Goal: Information Seeking & Learning: Learn about a topic

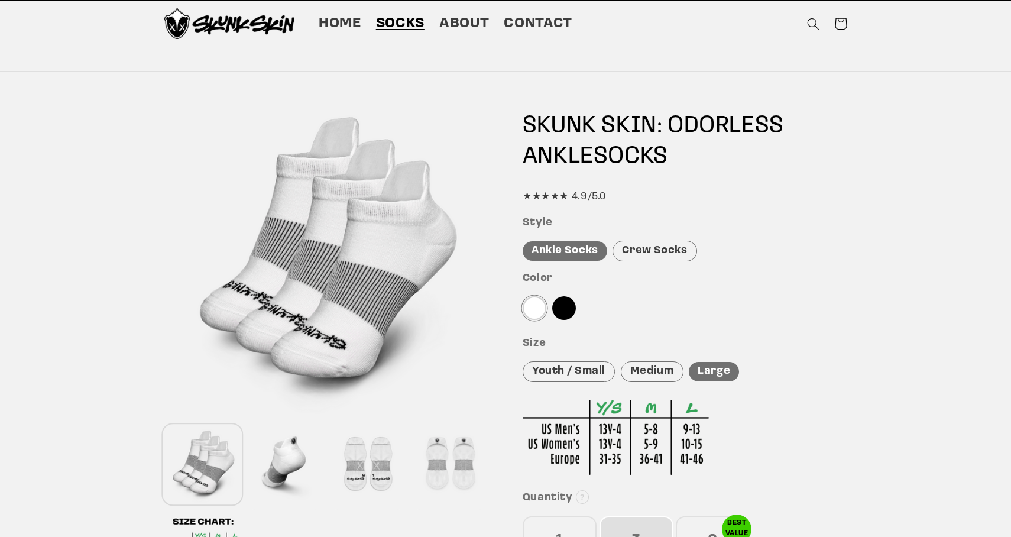
scroll to position [1, 0]
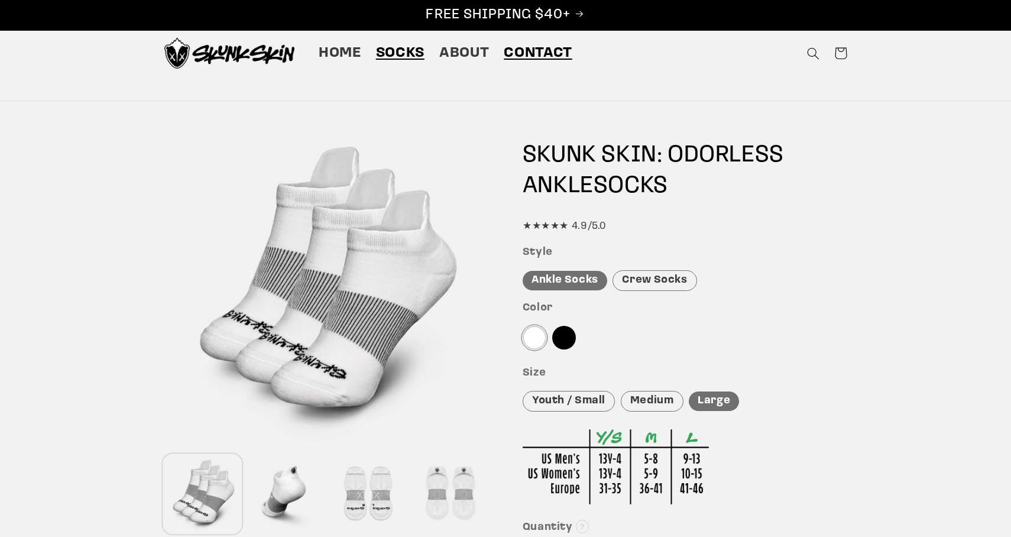
click at [533, 52] on span "Contact" at bounding box center [538, 53] width 68 height 18
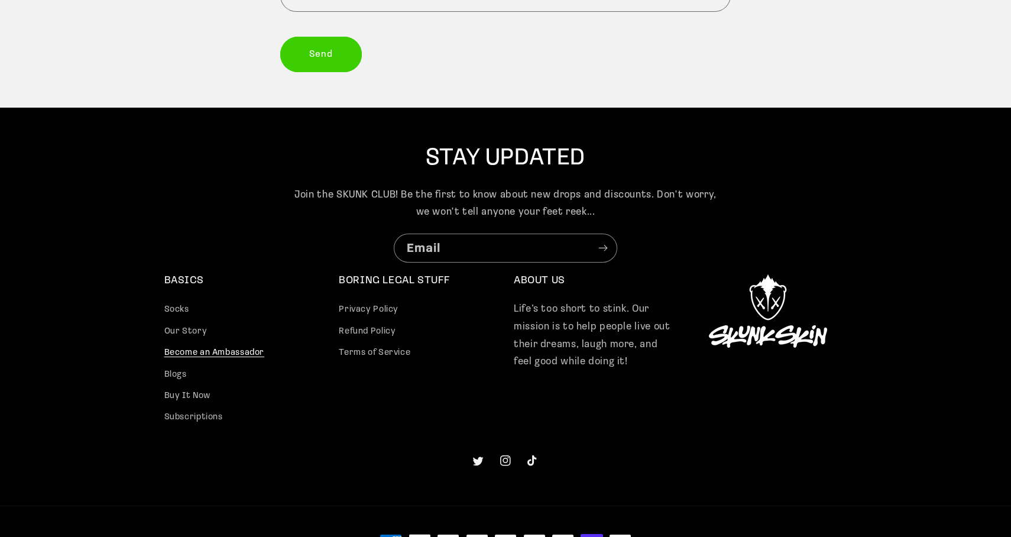
scroll to position [420, 0]
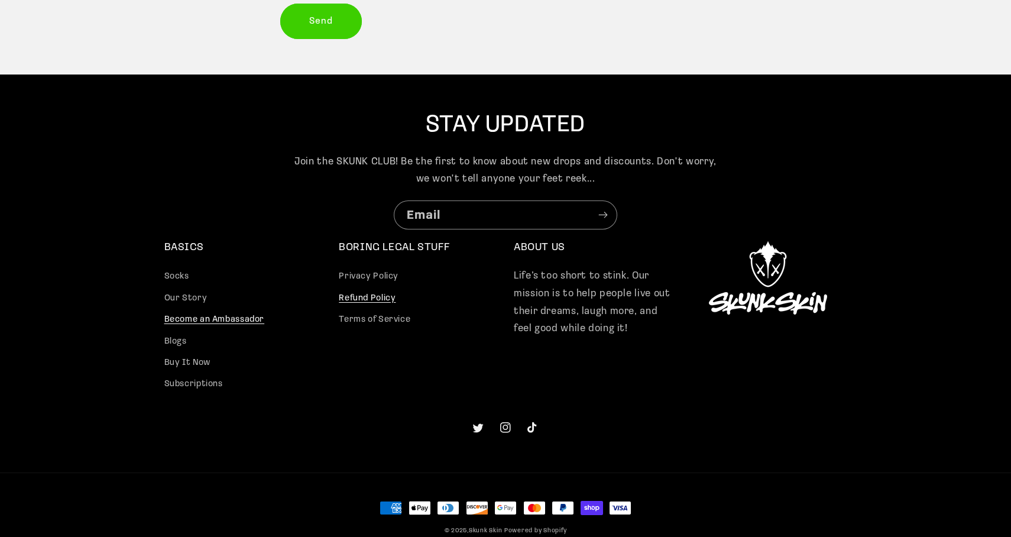
click at [369, 300] on link "Refund Policy" at bounding box center [367, 298] width 57 height 21
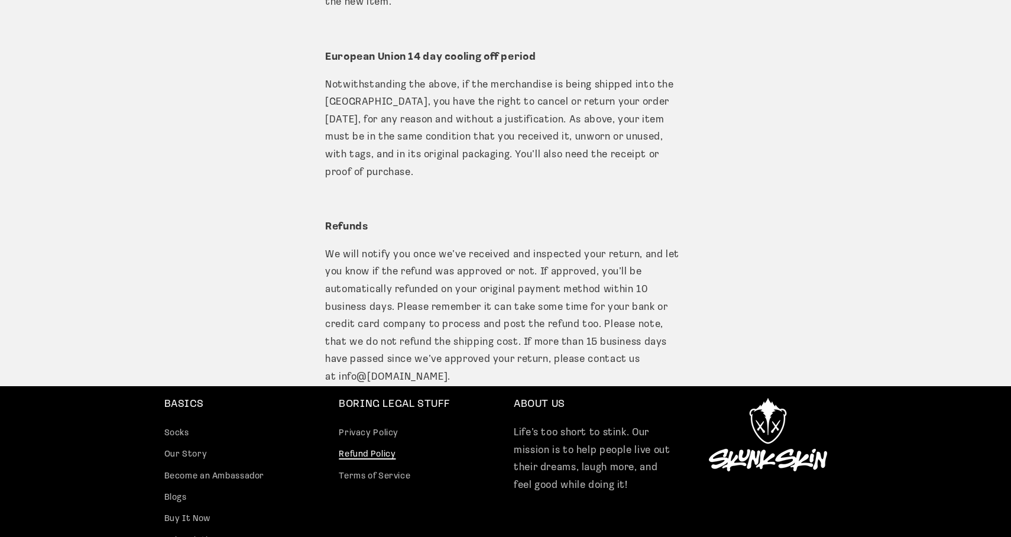
scroll to position [1433, 0]
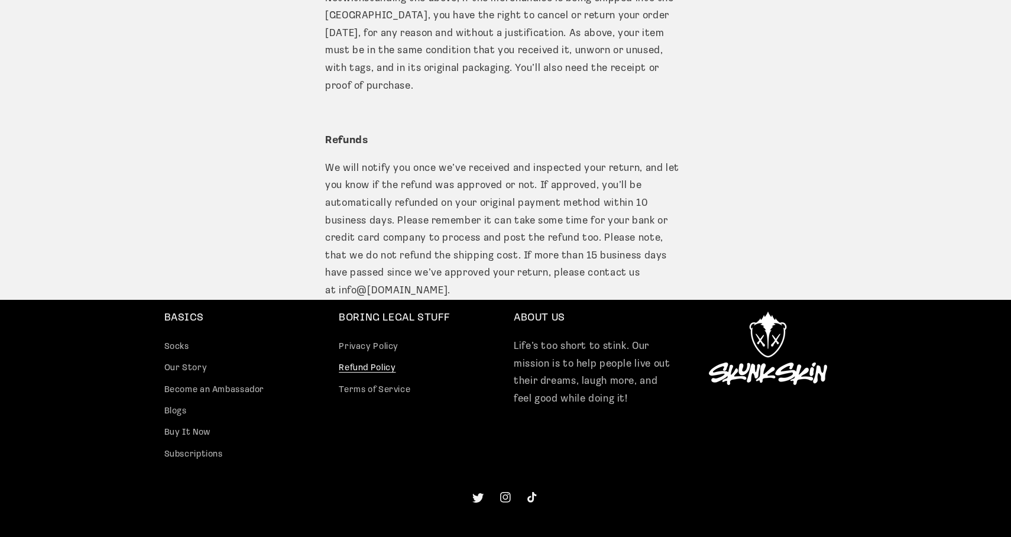
click at [479, 493] on icon at bounding box center [477, 497] width 11 height 9
click at [508, 494] on icon at bounding box center [505, 497] width 7 height 7
click at [533, 491] on icon at bounding box center [531, 496] width 9 height 11
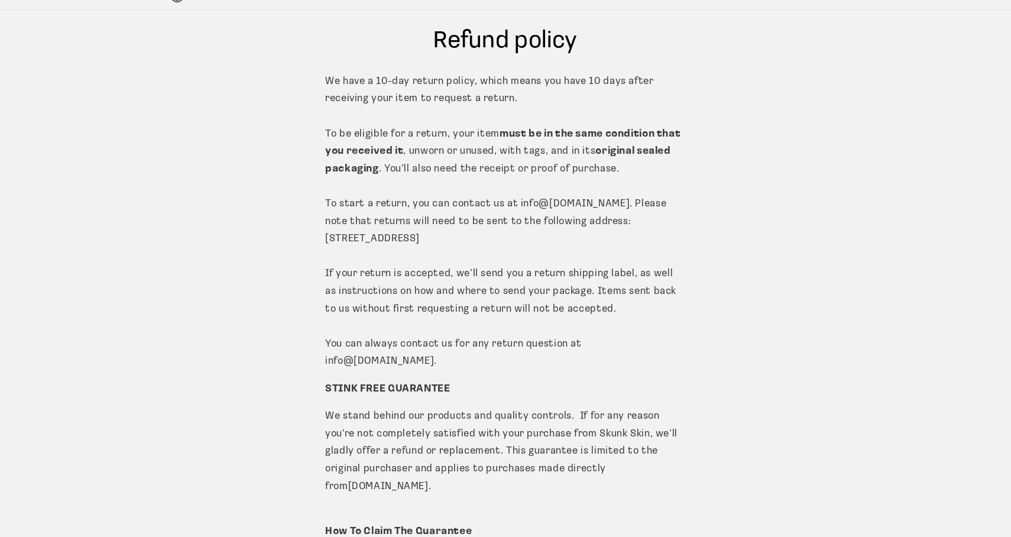
scroll to position [0, 0]
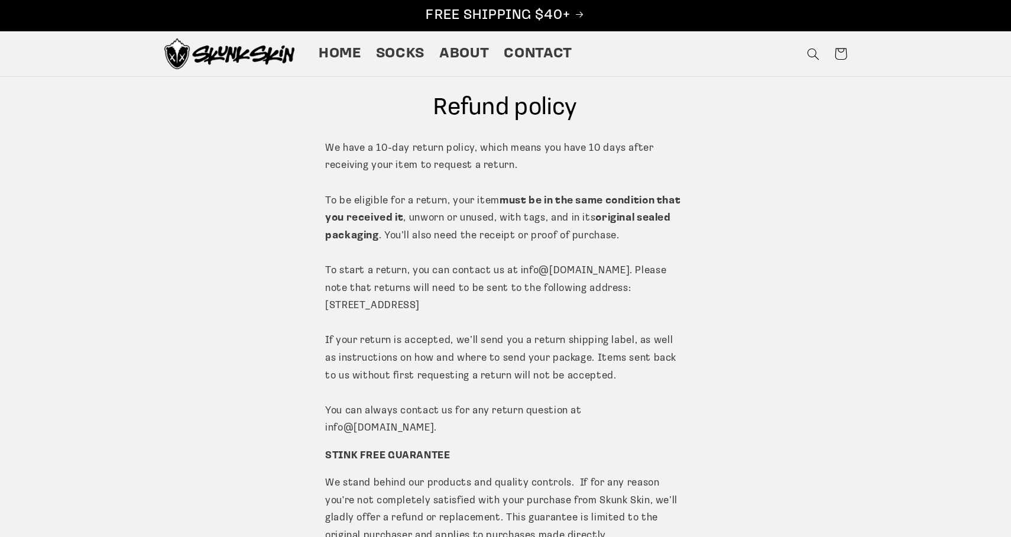
drag, startPoint x: 351, startPoint y: 306, endPoint x: 575, endPoint y: 286, distance: 224.9
click at [575, 286] on p "We have a 10-day return policy, which means you have 10 days after receiving yo…" at bounding box center [505, 288] width 361 height 297
copy p "PO BOX 5614, Athens, GA 30604"
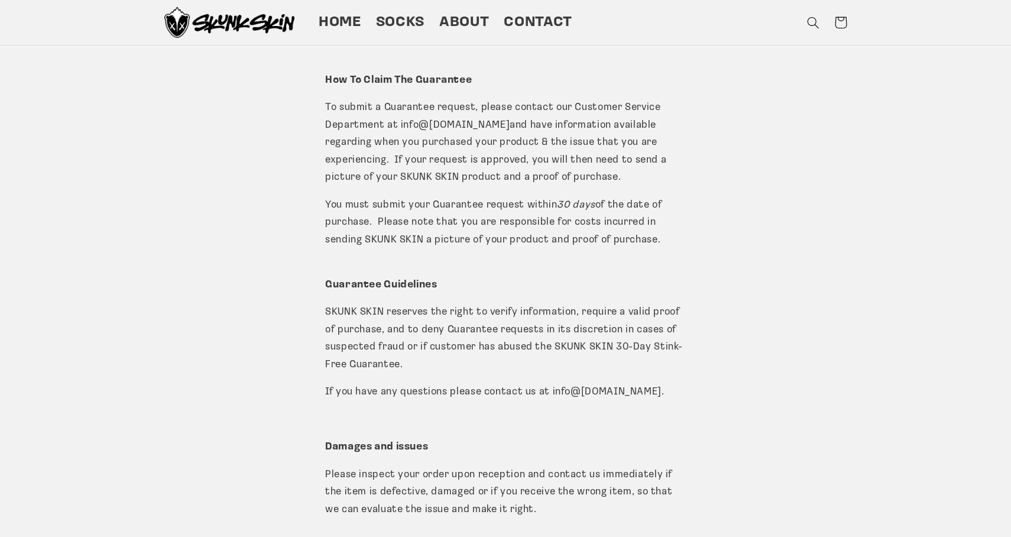
scroll to position [450, 0]
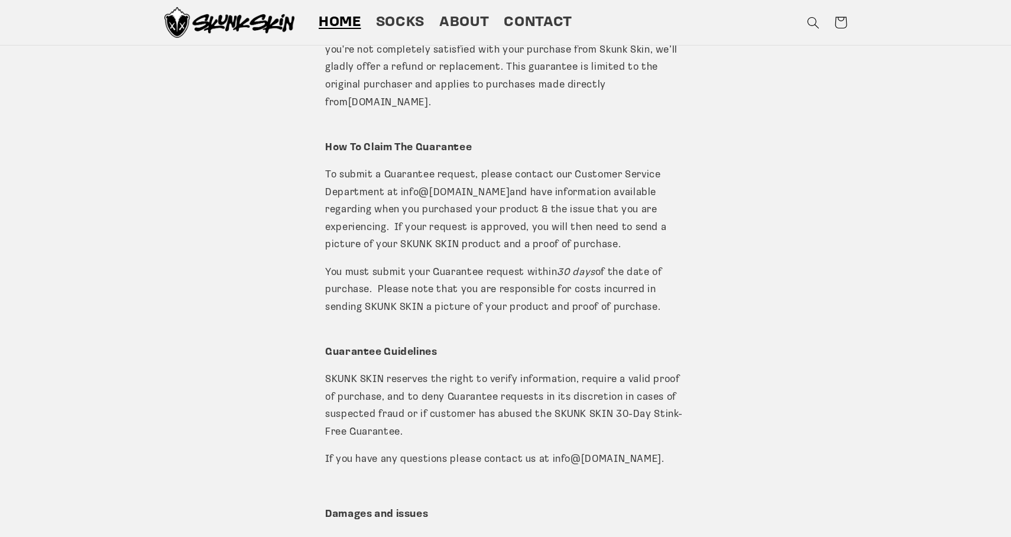
click at [339, 14] on span "Home" at bounding box center [340, 23] width 43 height 18
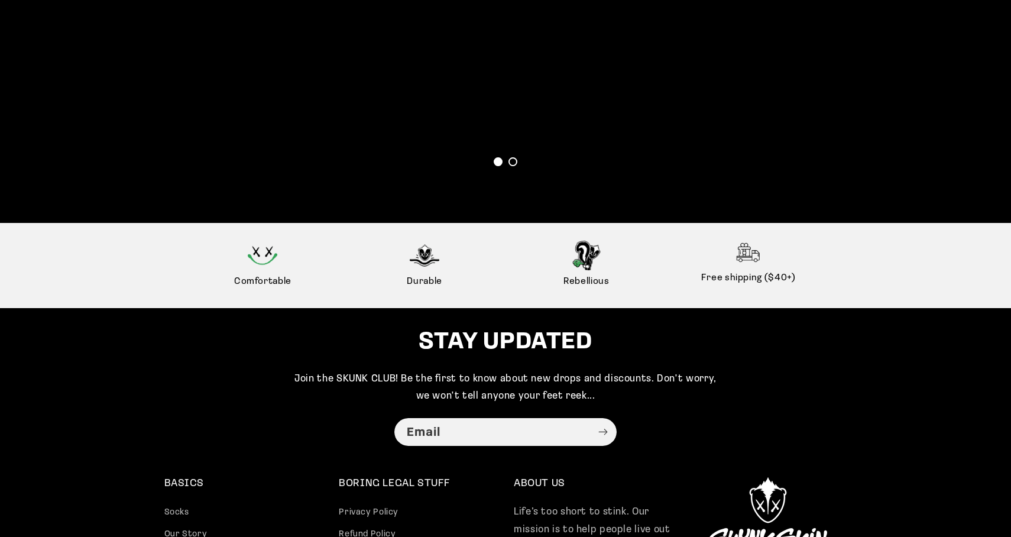
scroll to position [2789, 0]
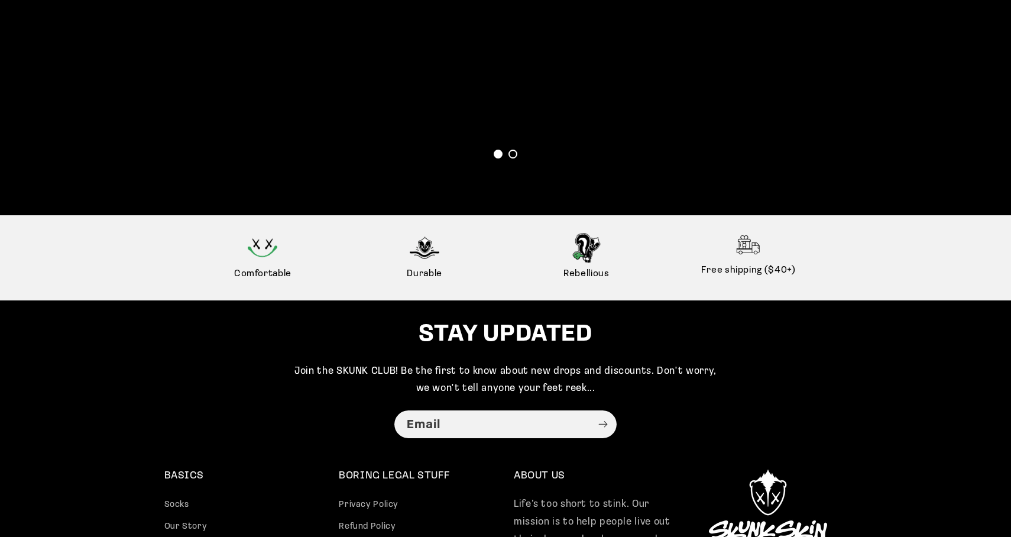
drag, startPoint x: 576, startPoint y: 255, endPoint x: 829, endPoint y: 127, distance: 283.1
click at [264, 259] on img at bounding box center [263, 248] width 30 height 30
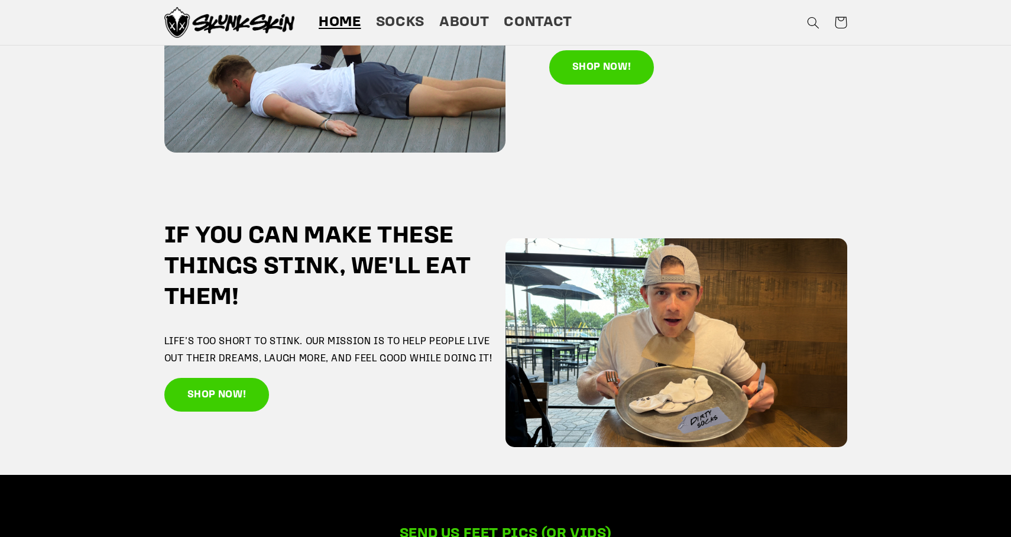
scroll to position [1502, 0]
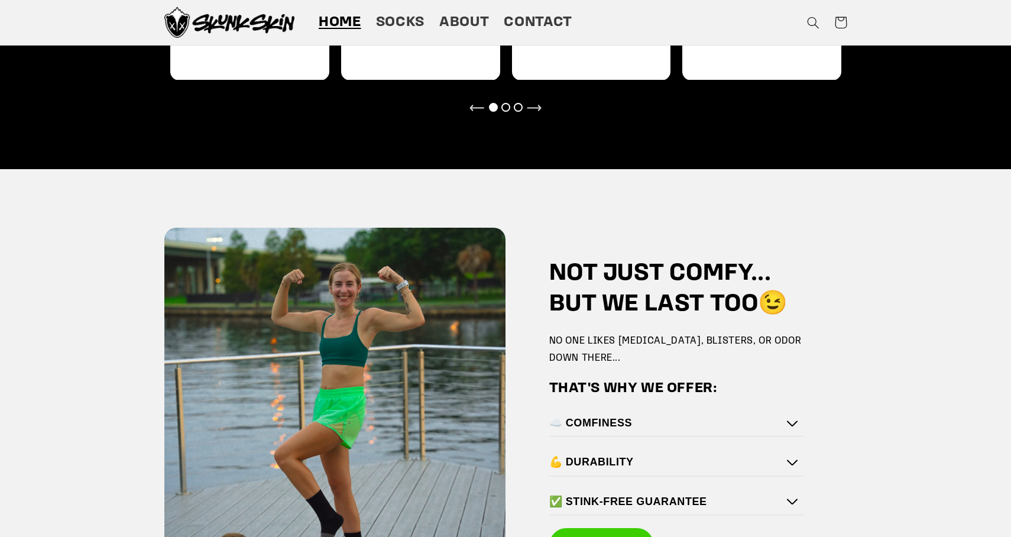
click at [477, 43] on header "Home Socks About Contact Twitter Instagram TikTok Home Socks About Contact" at bounding box center [505, 22] width 745 height 45
click at [472, 27] on span "About" at bounding box center [464, 23] width 50 height 18
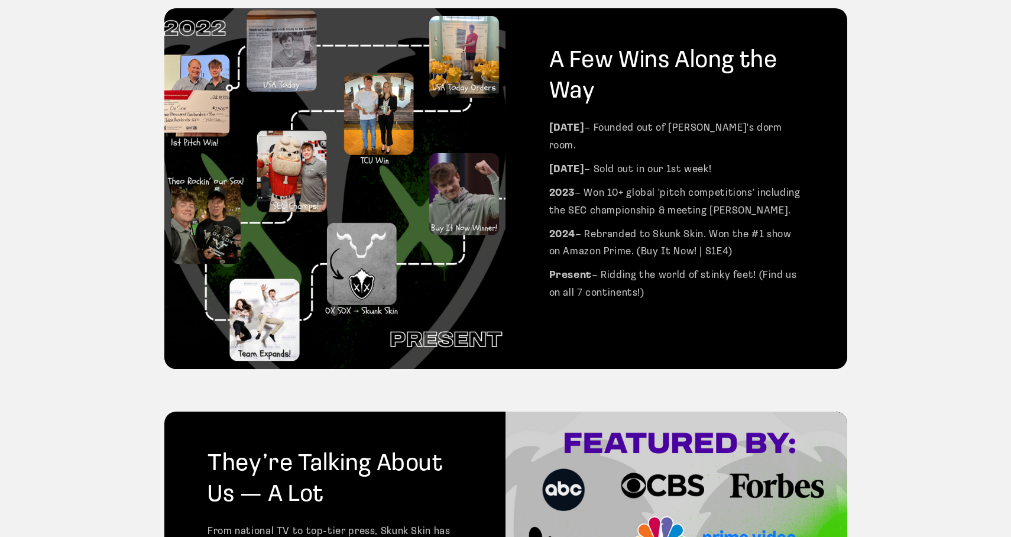
scroll to position [723, 0]
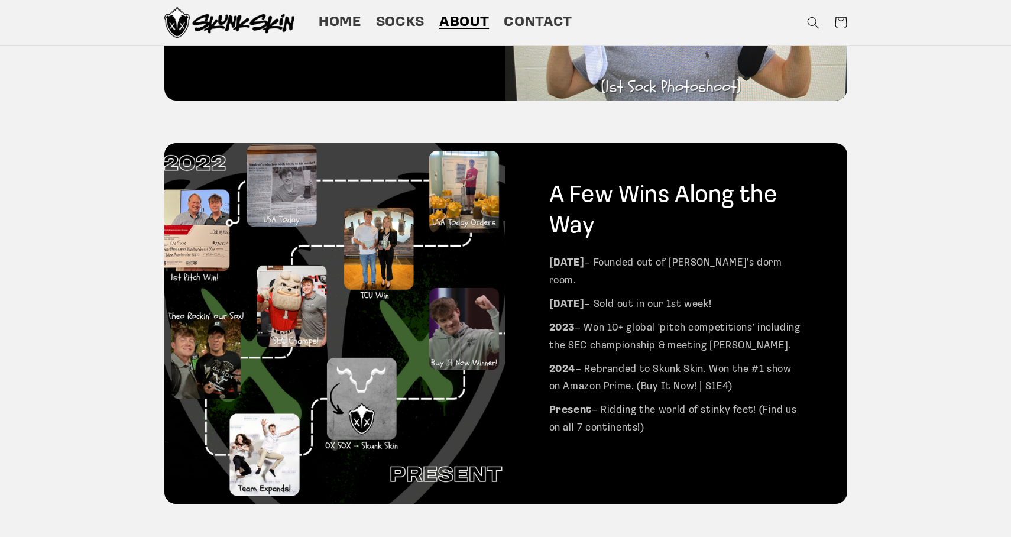
drag, startPoint x: 699, startPoint y: 319, endPoint x: 809, endPoint y: 288, distance: 114.9
click at [809, 288] on div "A Few Wins Along the Way Nov 2022 – Founded out of Matt's dorm room. Dec 2022 –…" at bounding box center [676, 323] width 342 height 361
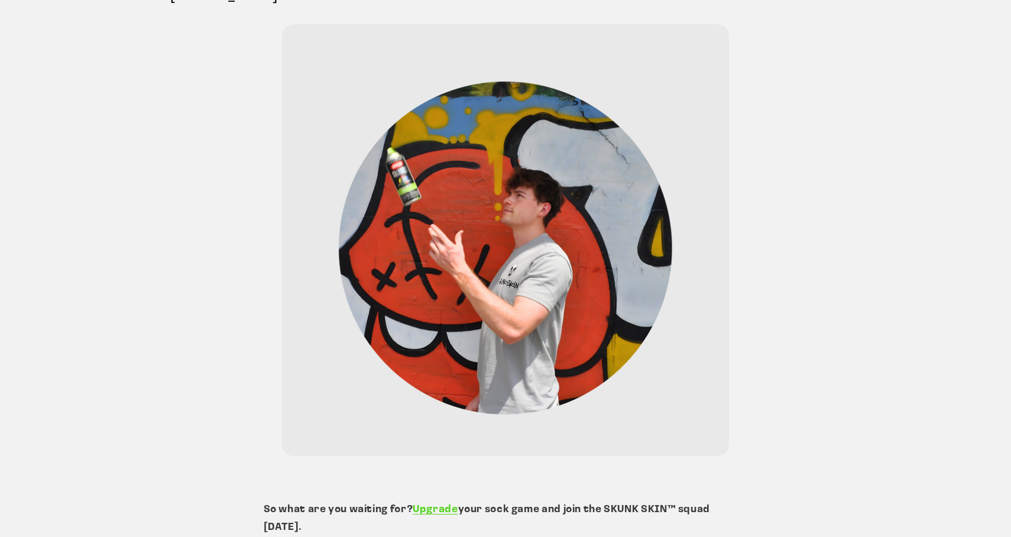
scroll to position [2789, 0]
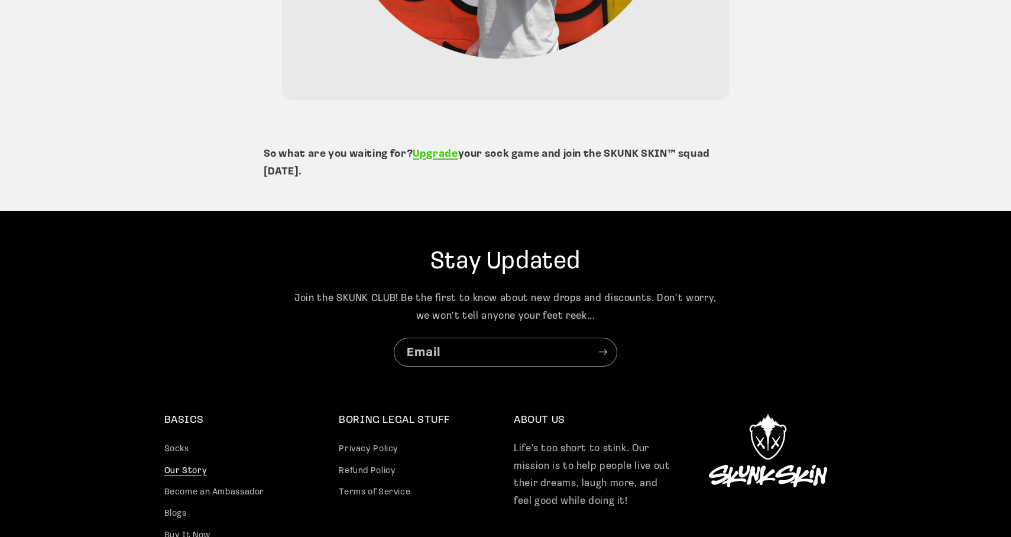
click at [436, 149] on strong "Upgrade" at bounding box center [435, 154] width 45 height 10
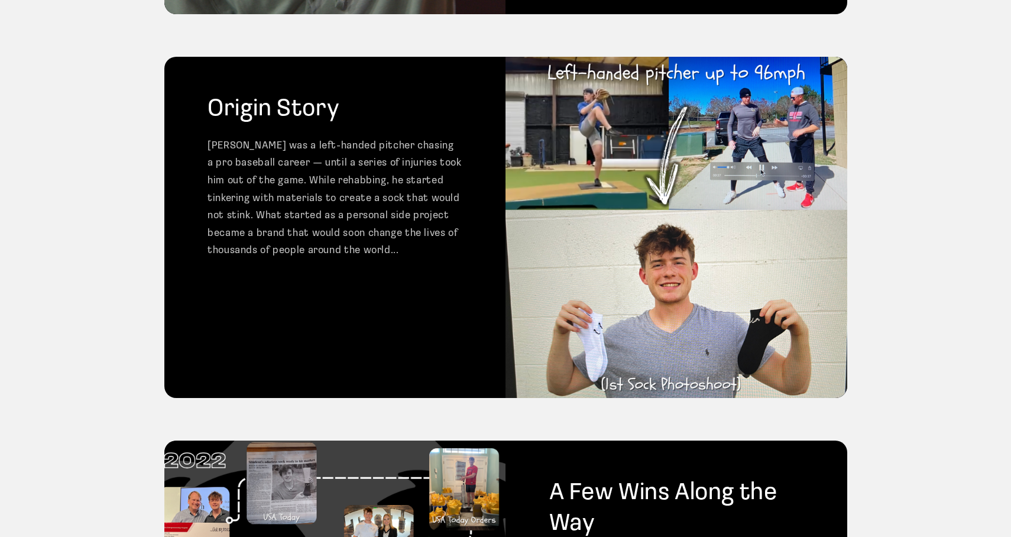
scroll to position [493, 0]
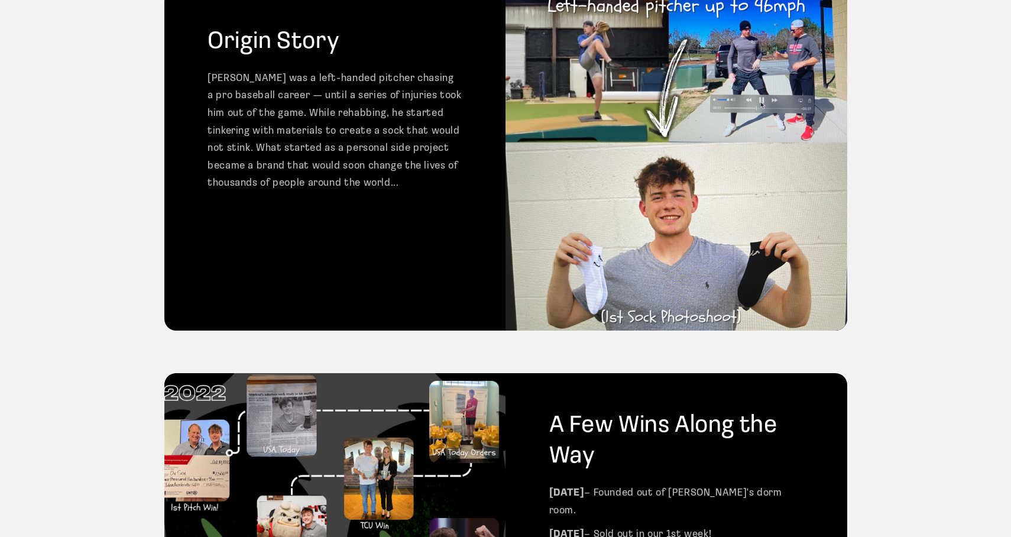
click at [348, 180] on p "Matt was a left-handed pitcher chasing a pro baseball career — until a series o…" at bounding box center [334, 131] width 255 height 122
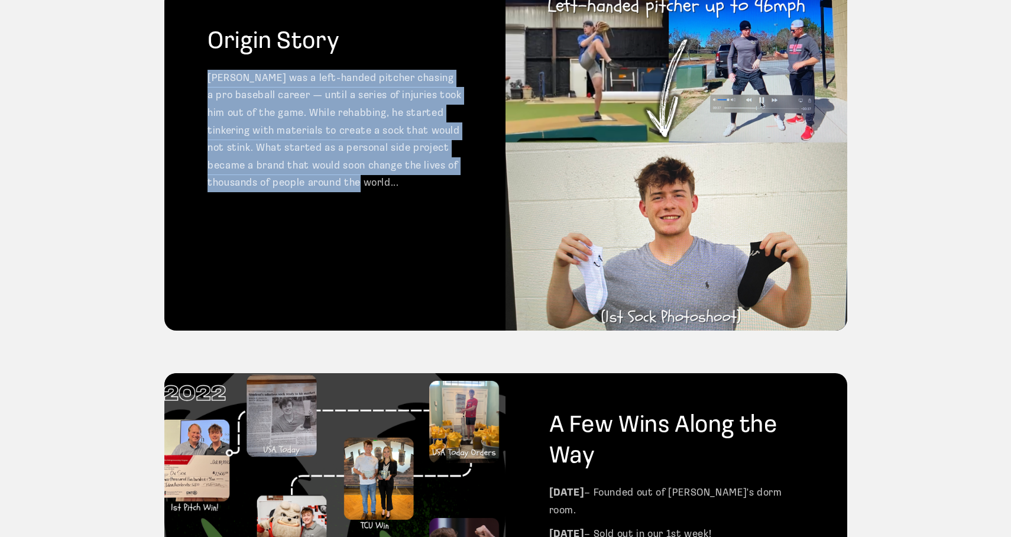
drag, startPoint x: 402, startPoint y: 187, endPoint x: 210, endPoint y: 86, distance: 217.1
click at [210, 86] on p "Matt was a left-handed pitcher chasing a pro baseball career — until a series o…" at bounding box center [334, 131] width 255 height 122
copy p "Matt was a left-handed pitcher chasing a pro baseball career — until a series o…"
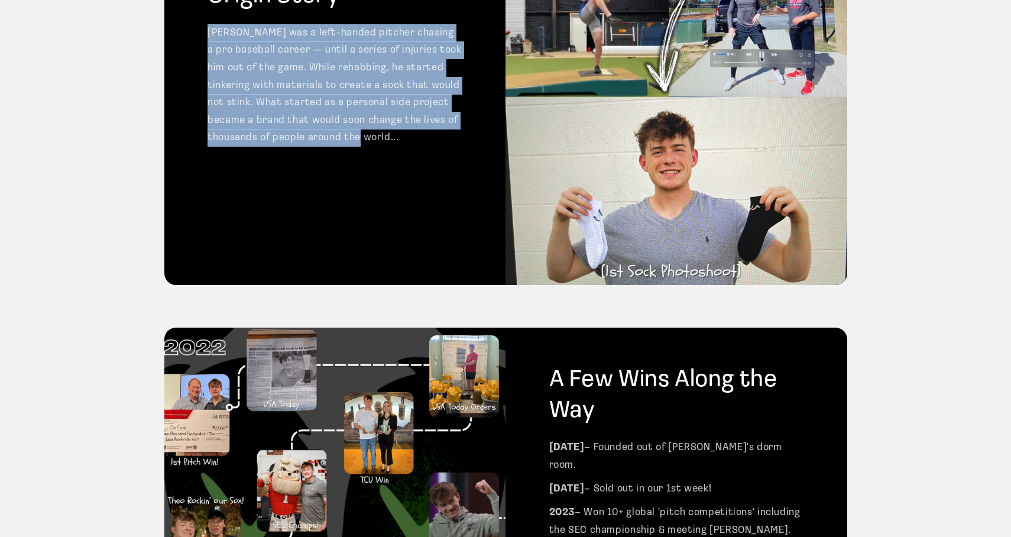
scroll to position [761, 0]
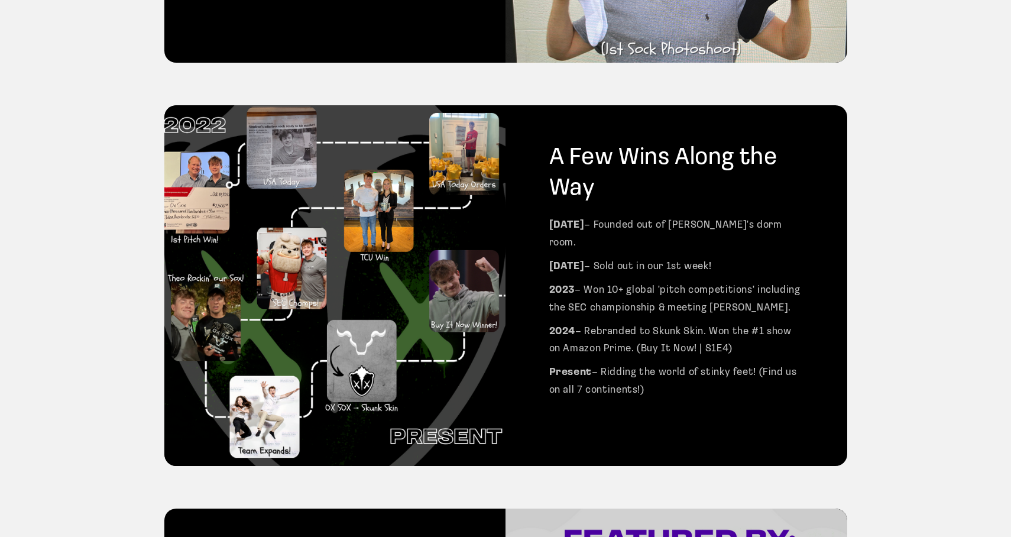
drag, startPoint x: 550, startPoint y: 159, endPoint x: 620, endPoint y: 190, distance: 76.8
click at [620, 190] on h2 "A Few Wins Along the Way" at bounding box center [676, 172] width 255 height 61
click at [615, 232] on p "Nov 2022 – Founded out of Matt's dorm room." at bounding box center [676, 233] width 255 height 35
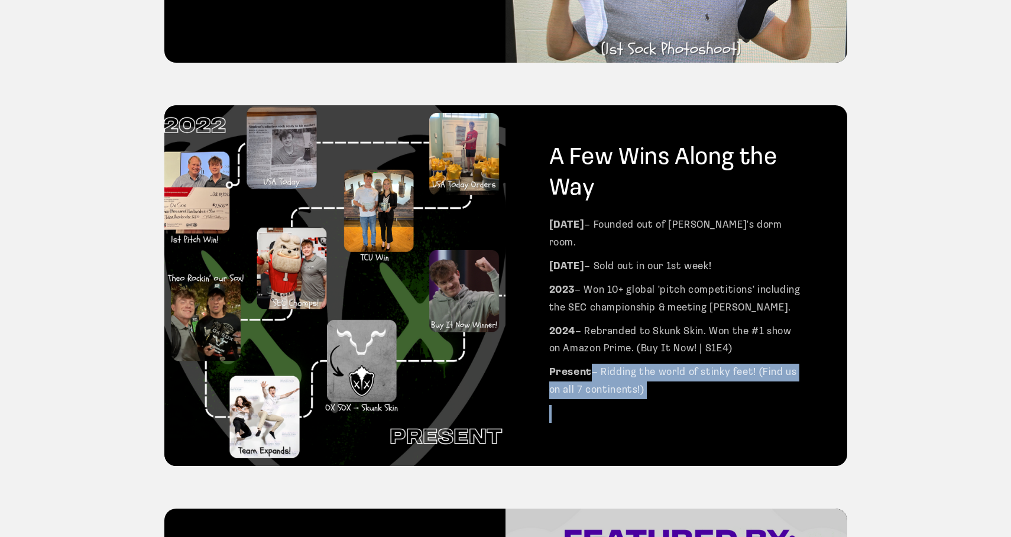
drag, startPoint x: 645, startPoint y: 369, endPoint x: 548, endPoint y: 154, distance: 236.5
click at [548, 154] on div "A Few Wins Along the Way Nov 2022 – Founded out of Matt's dorm room. Dec 2022 –…" at bounding box center [676, 285] width 342 height 361
drag, startPoint x: 550, startPoint y: 160, endPoint x: 685, endPoint y: 376, distance: 254.7
click at [685, 376] on div "A Few Wins Along the Way Nov 2022 – Founded out of Matt's dorm room. Dec 2022 –…" at bounding box center [676, 285] width 342 height 361
copy div "A Few Wins Along the Way Nov 2022 – Founded out of Matt's dorm room. Dec 2022 –…"
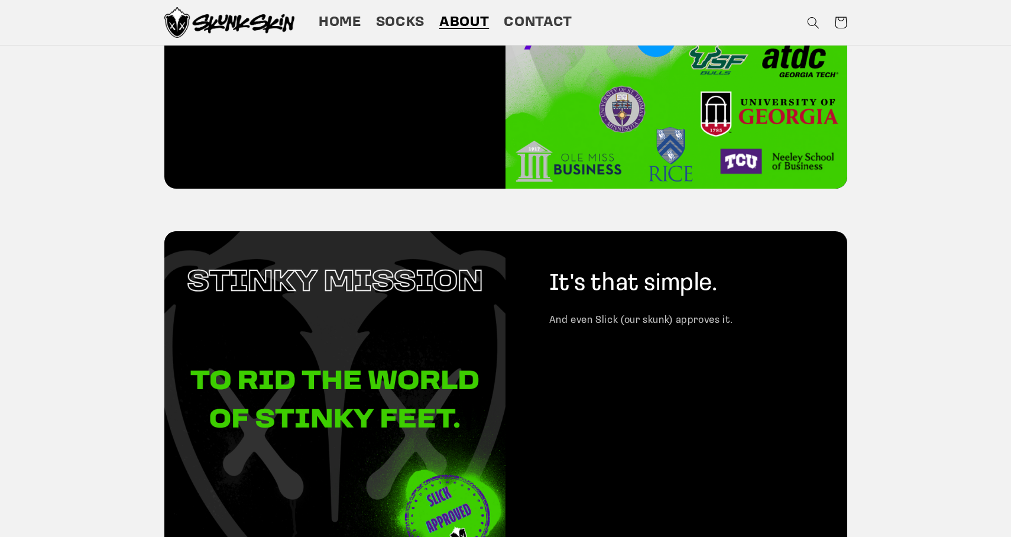
scroll to position [1133, 0]
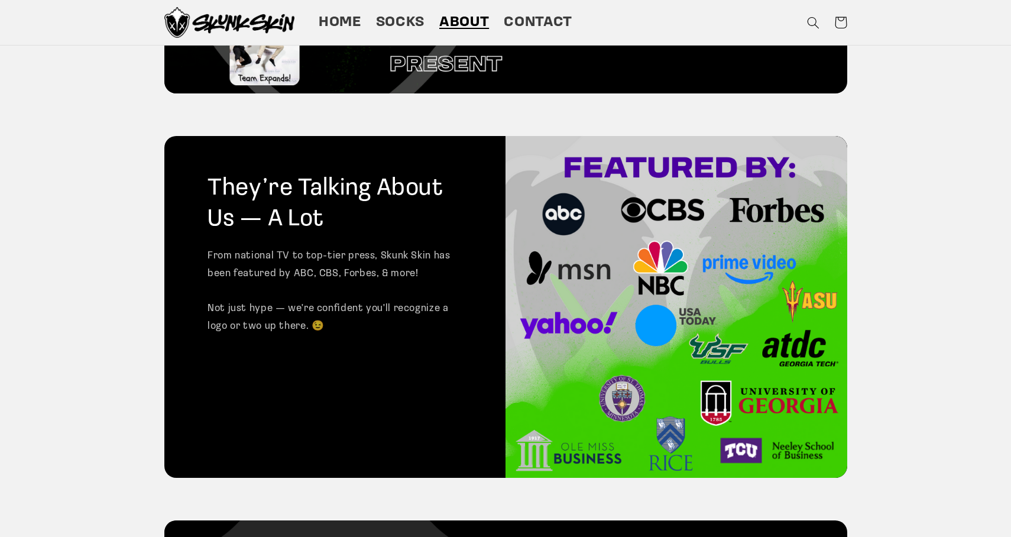
drag, startPoint x: 206, startPoint y: 167, endPoint x: 333, endPoint y: 300, distance: 184.0
click at [332, 300] on div "They’re Talking About Us — A Lot From national TV to top-tier press, Skunk Skin…" at bounding box center [335, 307] width 342 height 342
drag, startPoint x: 333, startPoint y: 301, endPoint x: 299, endPoint y: 315, distance: 37.1
click at [333, 301] on p "From national TV to top-tier press, Skunk Skin has been featured by ABC, CBS, F…" at bounding box center [334, 290] width 255 height 87
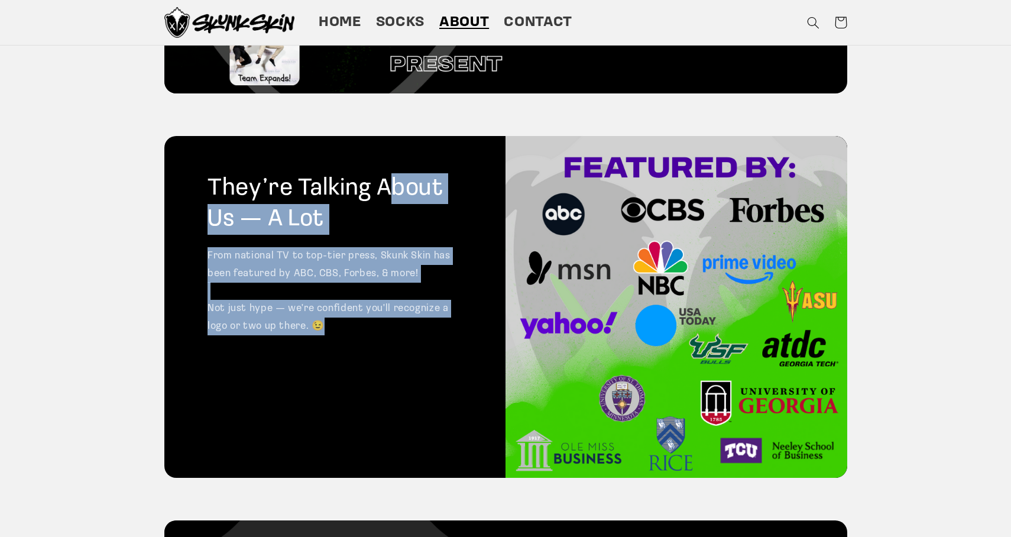
drag, startPoint x: 342, startPoint y: 309, endPoint x: 214, endPoint y: 165, distance: 192.2
click at [214, 165] on div "They’re Talking About Us — A Lot From national TV to top-tier press, Skunk Skin…" at bounding box center [335, 307] width 342 height 342
click at [214, 173] on h2 "They’re Talking About Us — A Lot" at bounding box center [334, 203] width 255 height 61
drag, startPoint x: 209, startPoint y: 167, endPoint x: 379, endPoint y: 306, distance: 219.7
click at [379, 306] on div "They’re Talking About Us — A Lot From national TV to top-tier press, Skunk Skin…" at bounding box center [335, 307] width 342 height 342
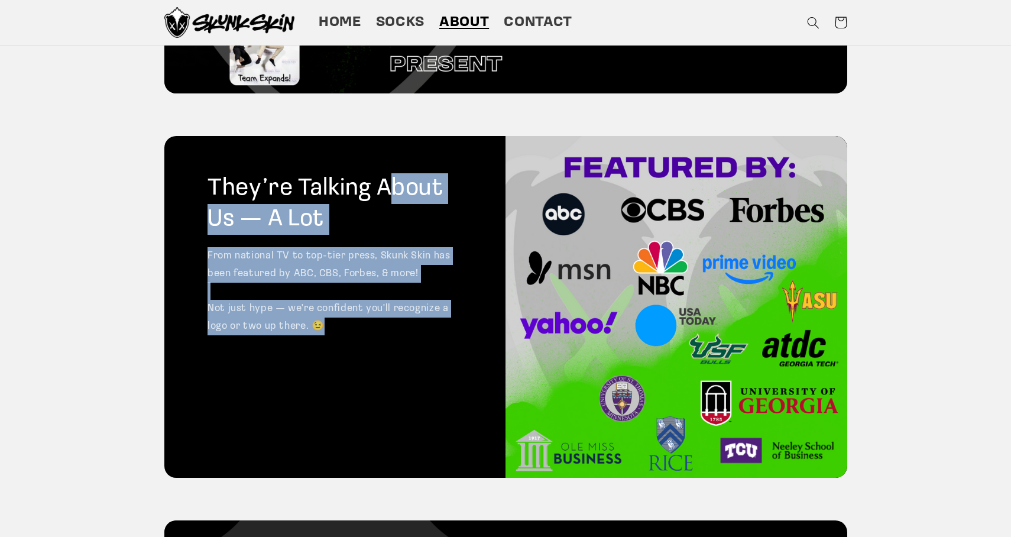
copy div "They’re Talking About Us — A Lot From national TV to top-tier press, Skunk Skin…"
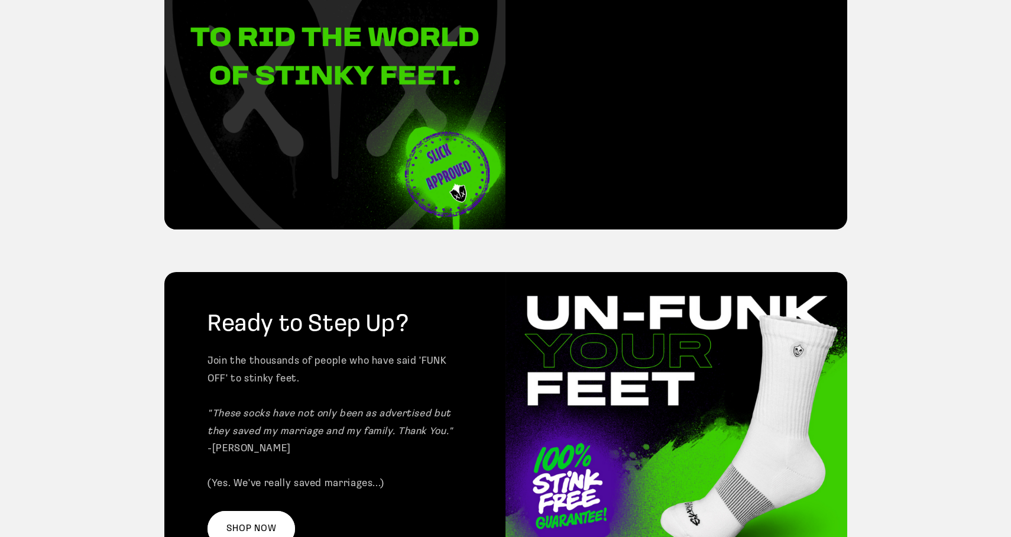
scroll to position [1899, 0]
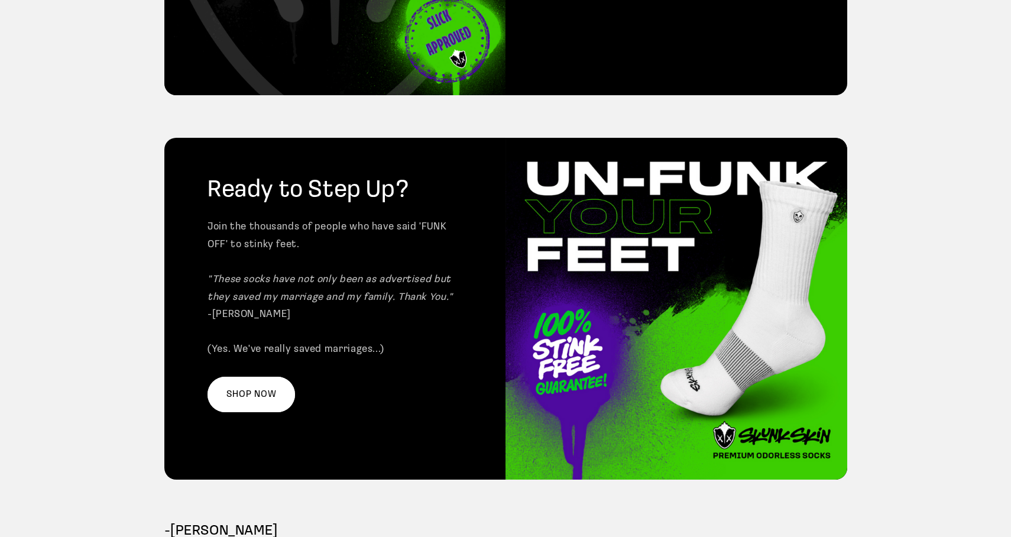
drag, startPoint x: 406, startPoint y: 255, endPoint x: 306, endPoint y: 7, distance: 267.6
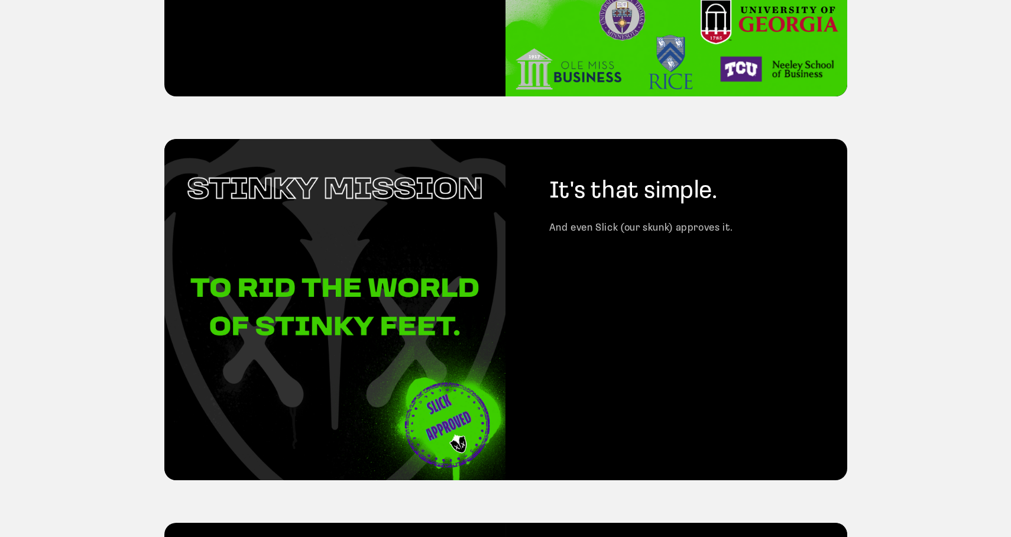
scroll to position [1905, 0]
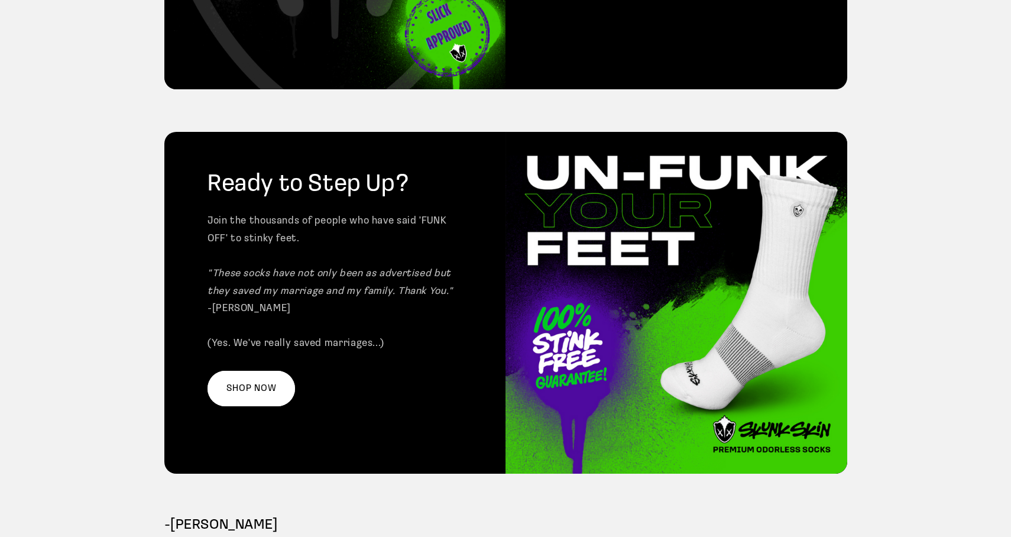
click at [909, 149] on div "Ready to Step Up? Join the thousands of people who have said 'FUNK OFF' to stin…" at bounding box center [505, 303] width 1011 height 384
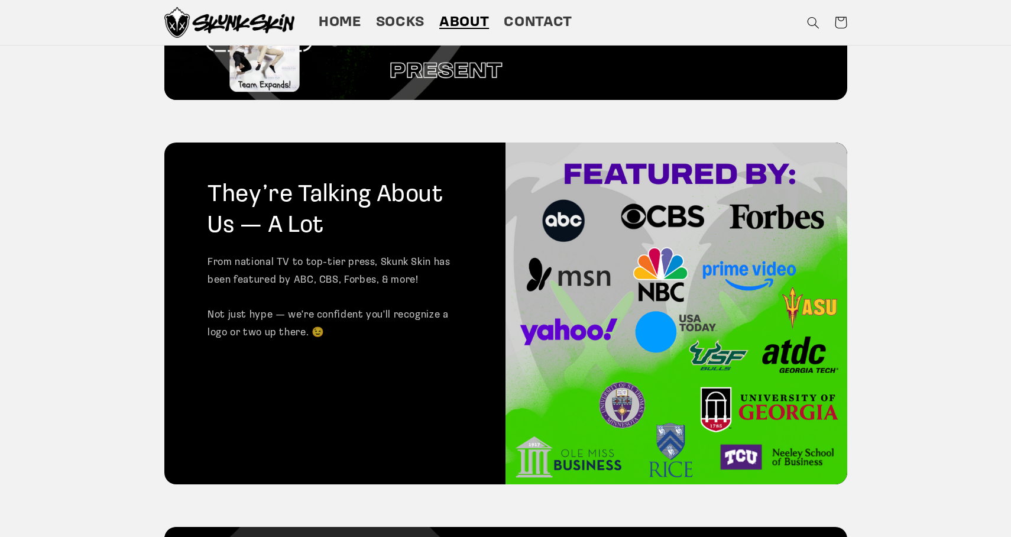
scroll to position [765, 0]
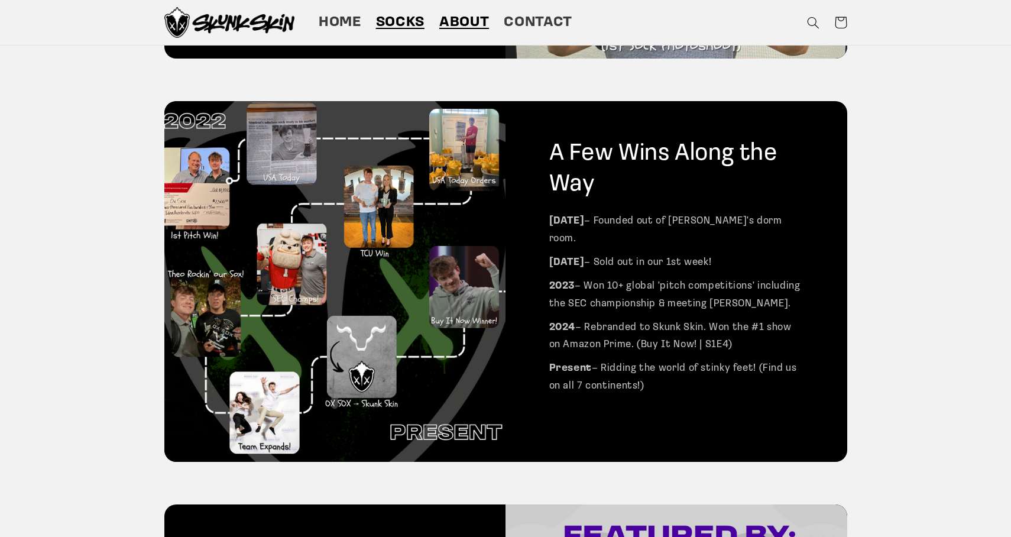
click at [375, 22] on link "Socks" at bounding box center [399, 22] width 63 height 33
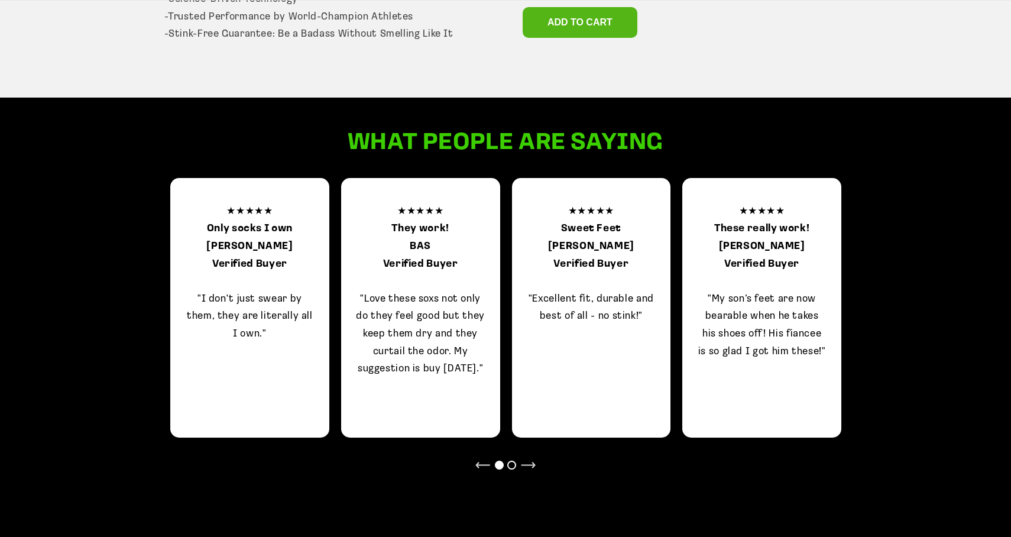
scroll to position [851, 0]
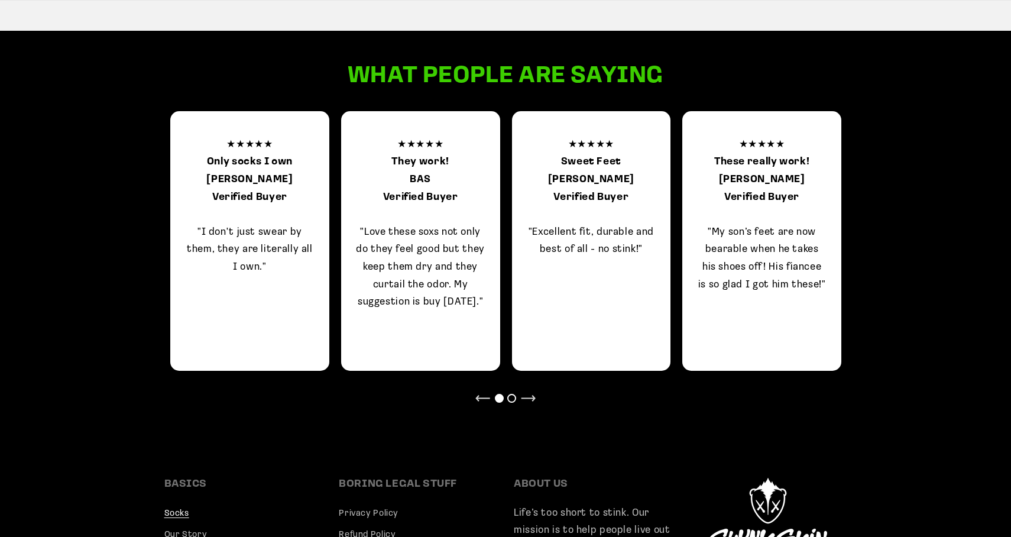
click at [509, 400] on div at bounding box center [511, 398] width 9 height 9
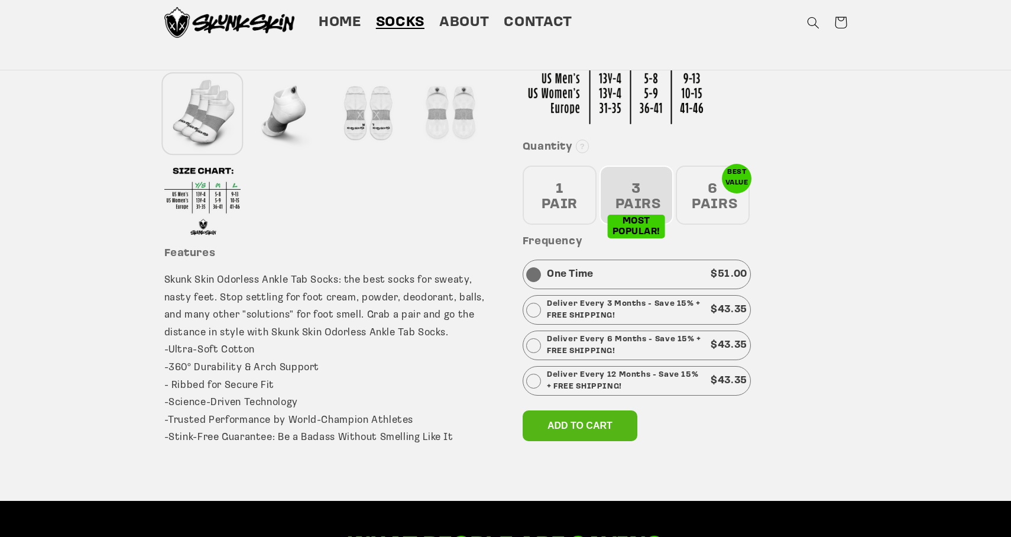
scroll to position [20, 0]
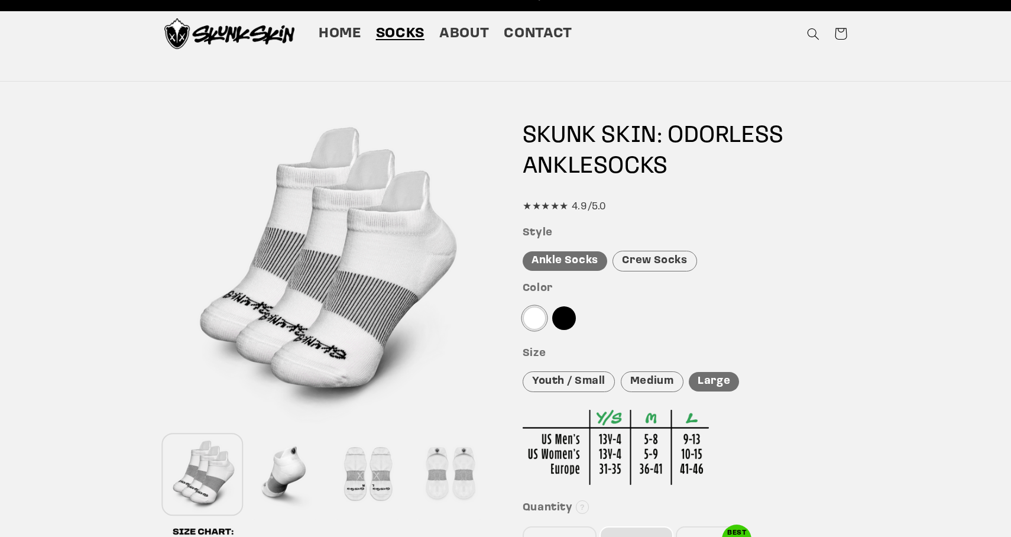
click at [375, 35] on link "Socks" at bounding box center [399, 33] width 63 height 33
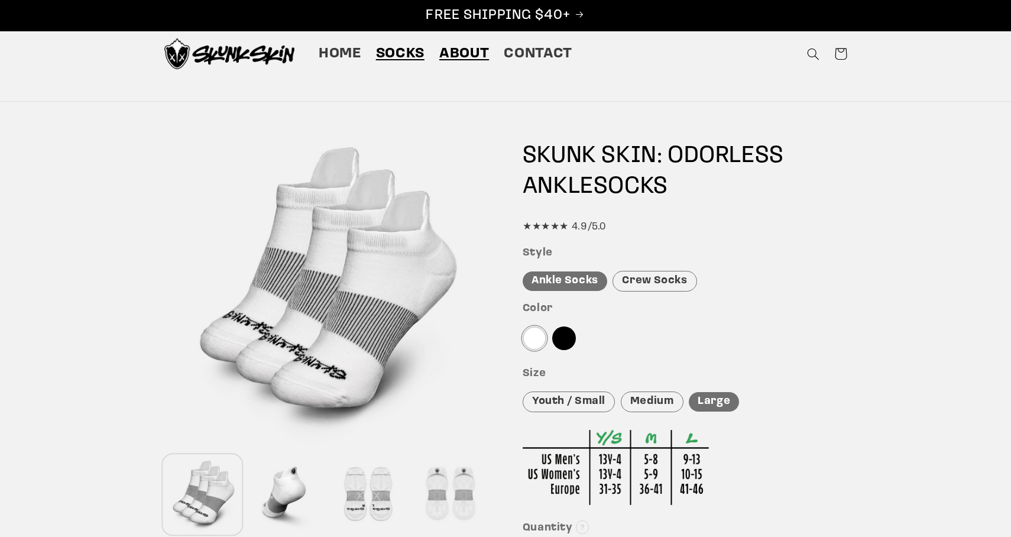
click at [451, 42] on link "About" at bounding box center [464, 53] width 64 height 33
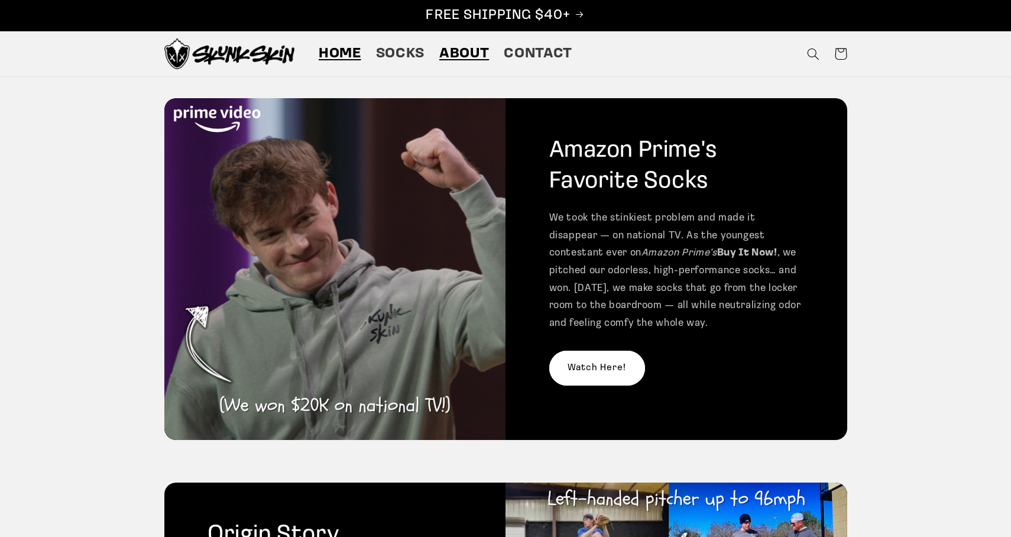
click at [347, 51] on span "Home" at bounding box center [340, 54] width 43 height 18
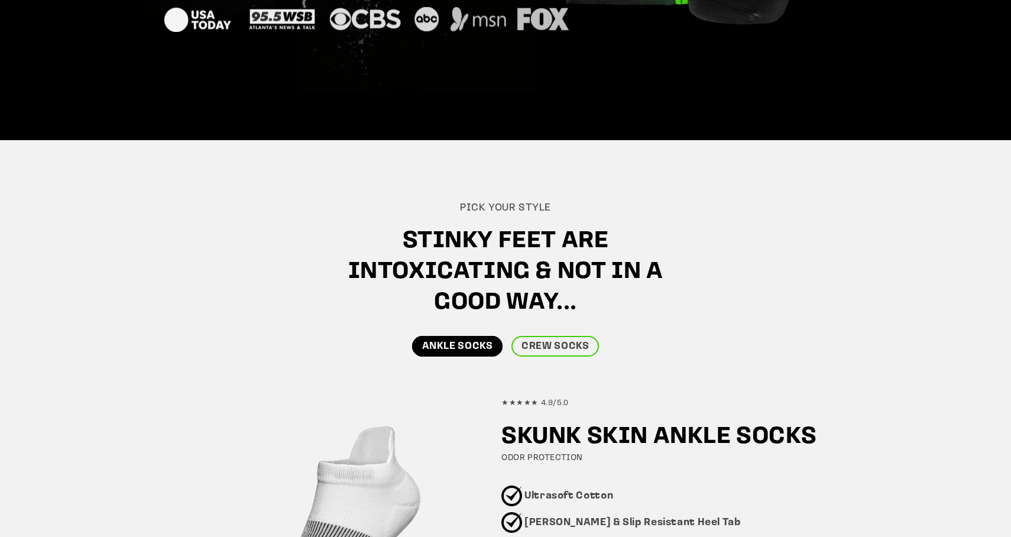
scroll to position [632, 0]
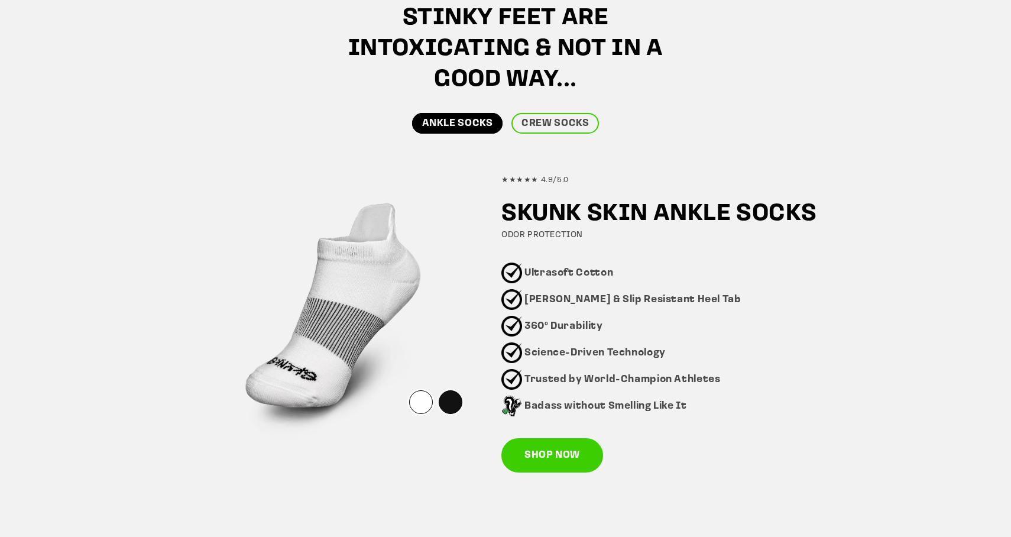
click at [456, 413] on div at bounding box center [451, 402] width 24 height 24
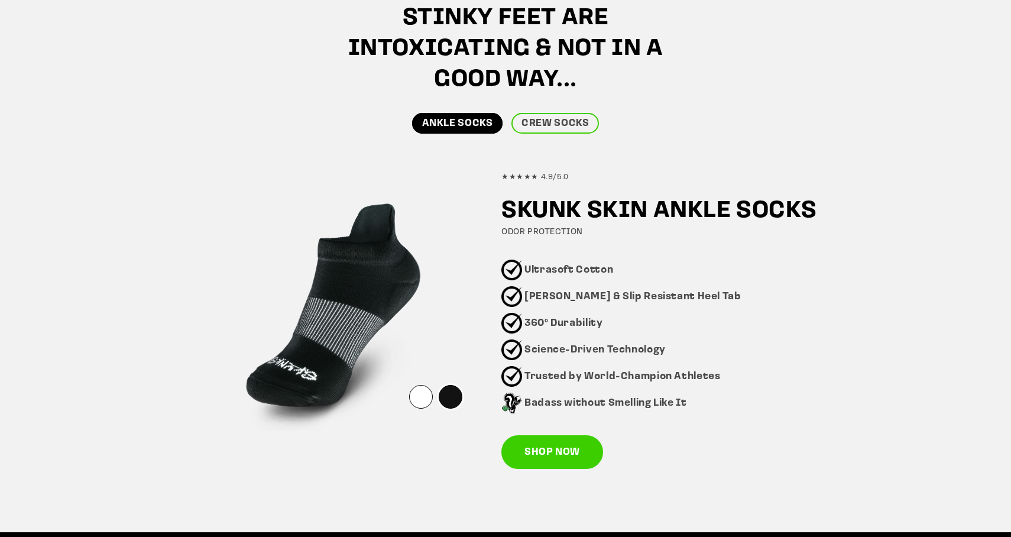
click at [540, 350] on strong "Science-Driven Technology" at bounding box center [594, 350] width 141 height 10
click at [419, 395] on div at bounding box center [421, 397] width 24 height 24
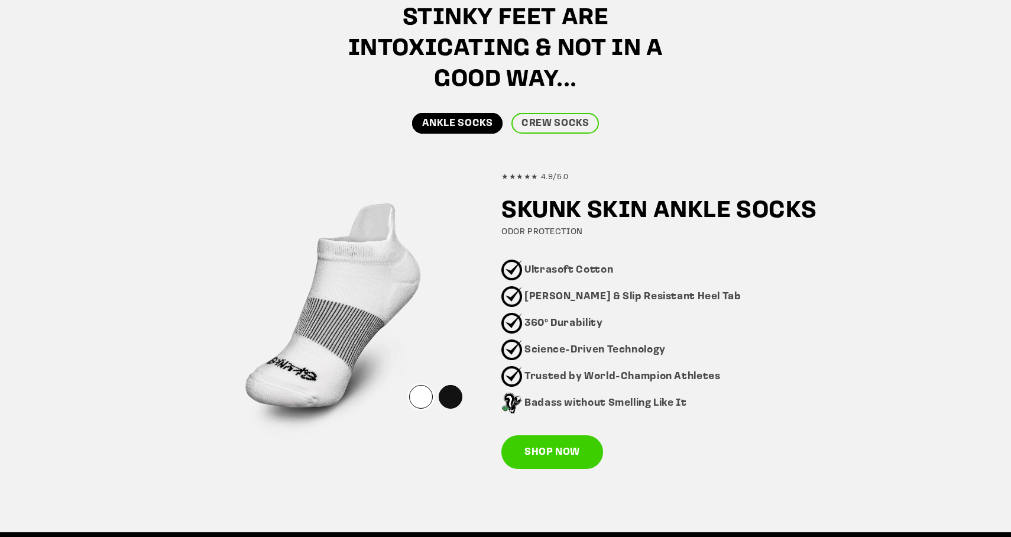
click at [636, 433] on div "★★★★★ 4.9/5.0 SKUNK SKIN ANKLE SOCKS ODOR PROTECTION Ultrasoft Cotton Blister &…" at bounding box center [668, 314] width 335 height 309
click at [427, 403] on div at bounding box center [421, 397] width 24 height 24
click at [421, 396] on div at bounding box center [421, 397] width 24 height 24
click at [429, 467] on div at bounding box center [331, 314] width 335 height 335
